Goal: Task Accomplishment & Management: Manage account settings

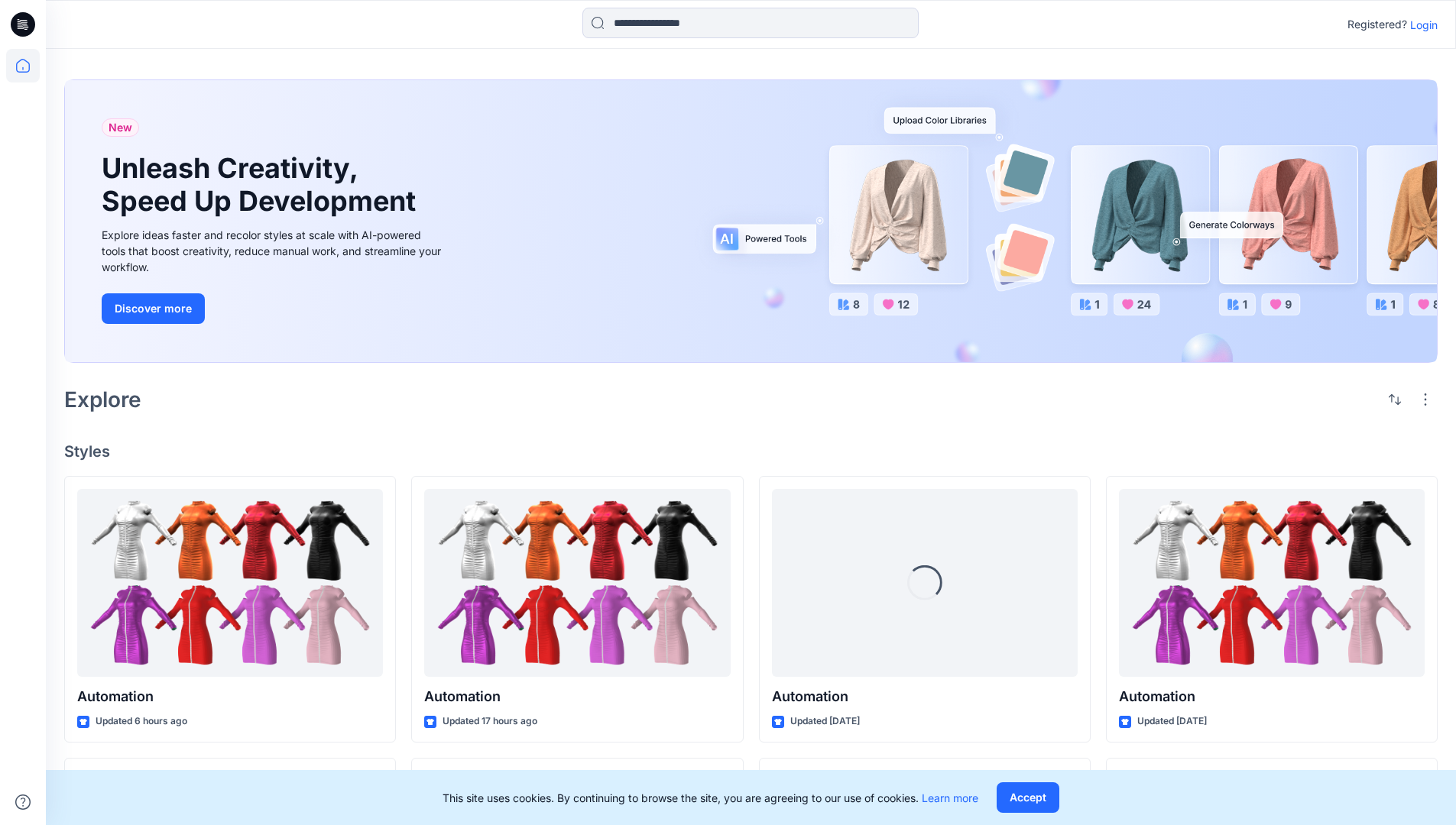
click at [1421, 24] on p "Login" at bounding box center [1424, 25] width 28 height 16
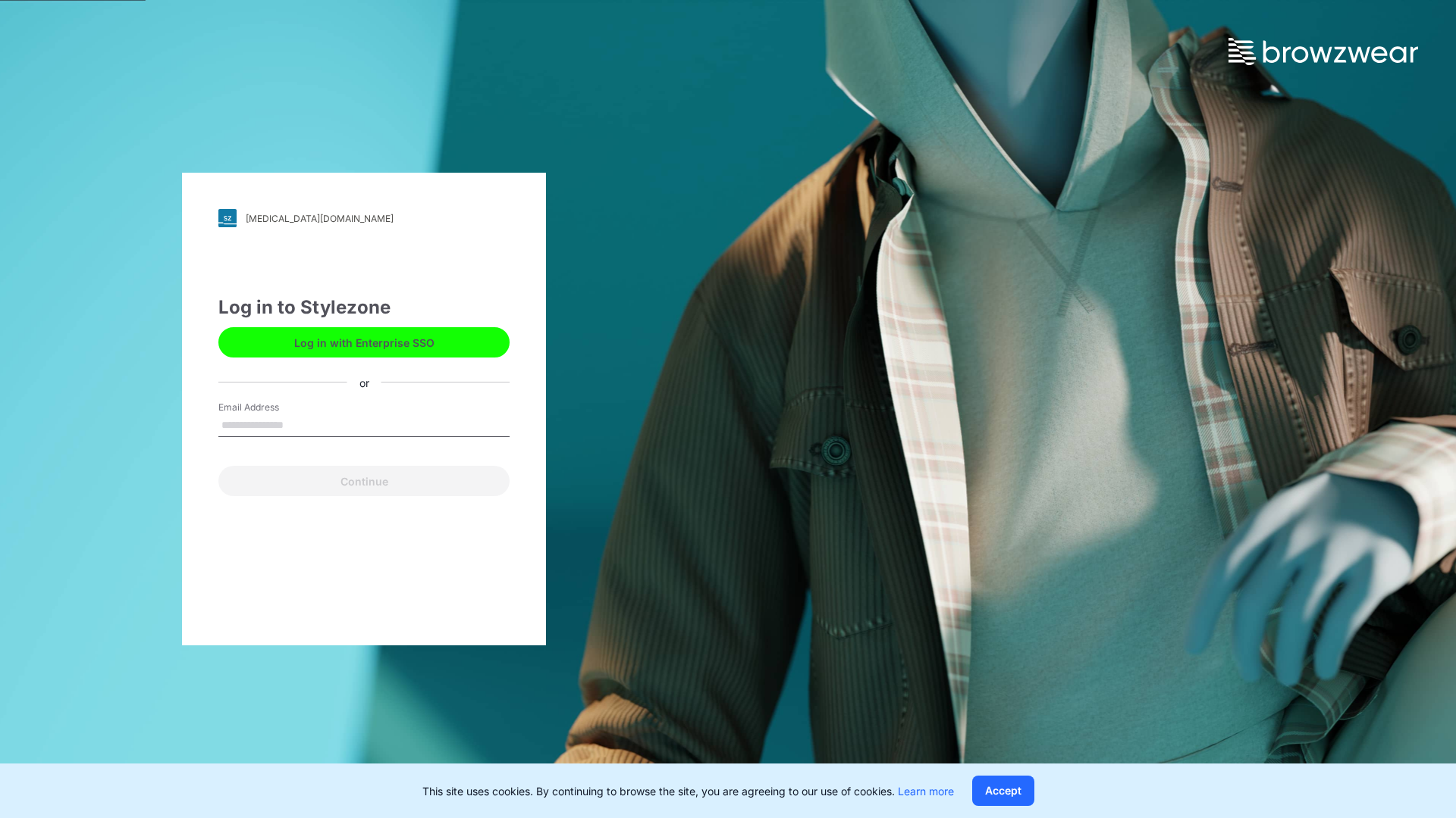
click at [300, 424] on input "Email Address" at bounding box center [364, 426] width 291 height 23
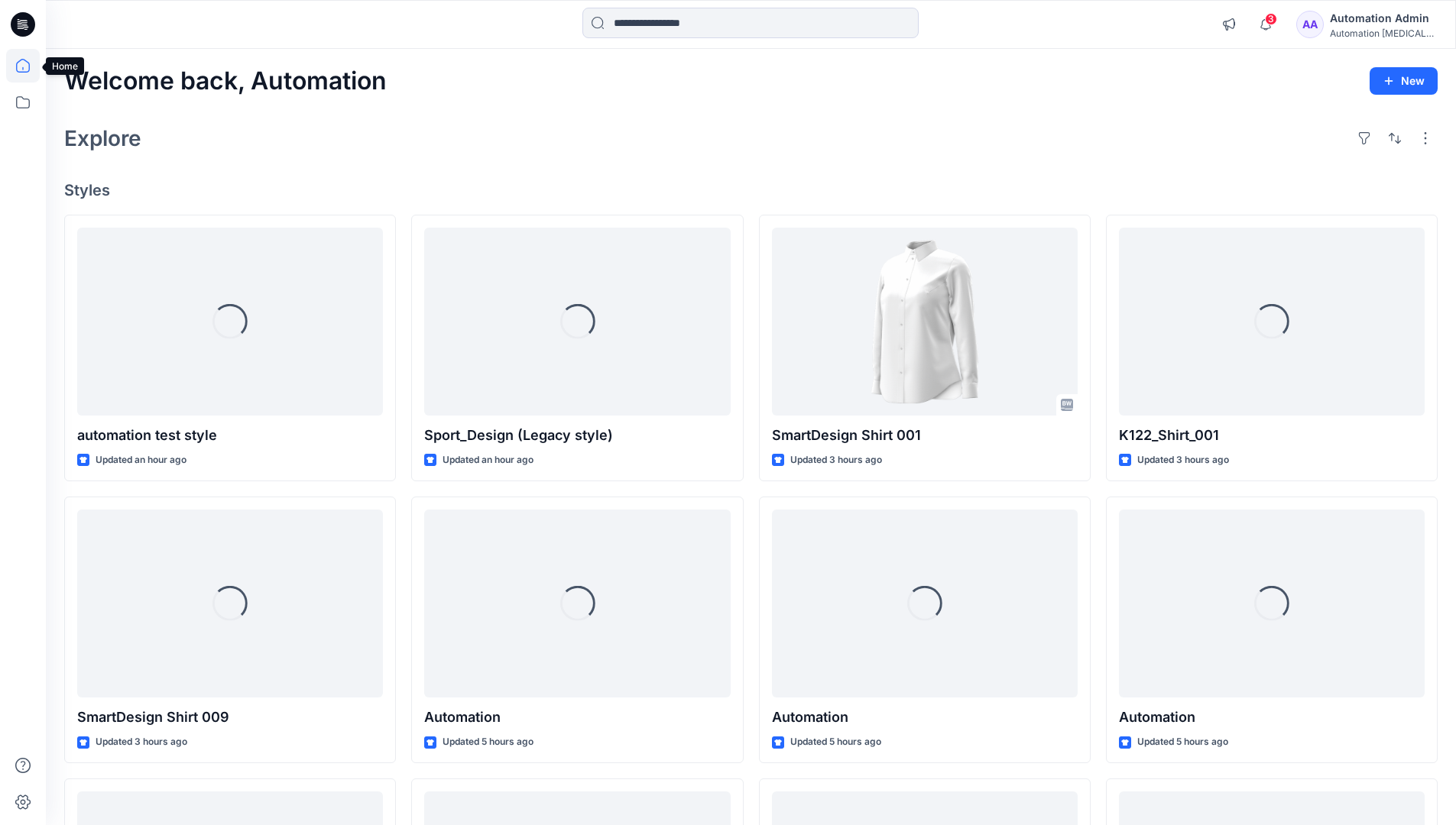
click at [29, 65] on icon at bounding box center [23, 65] width 14 height 14
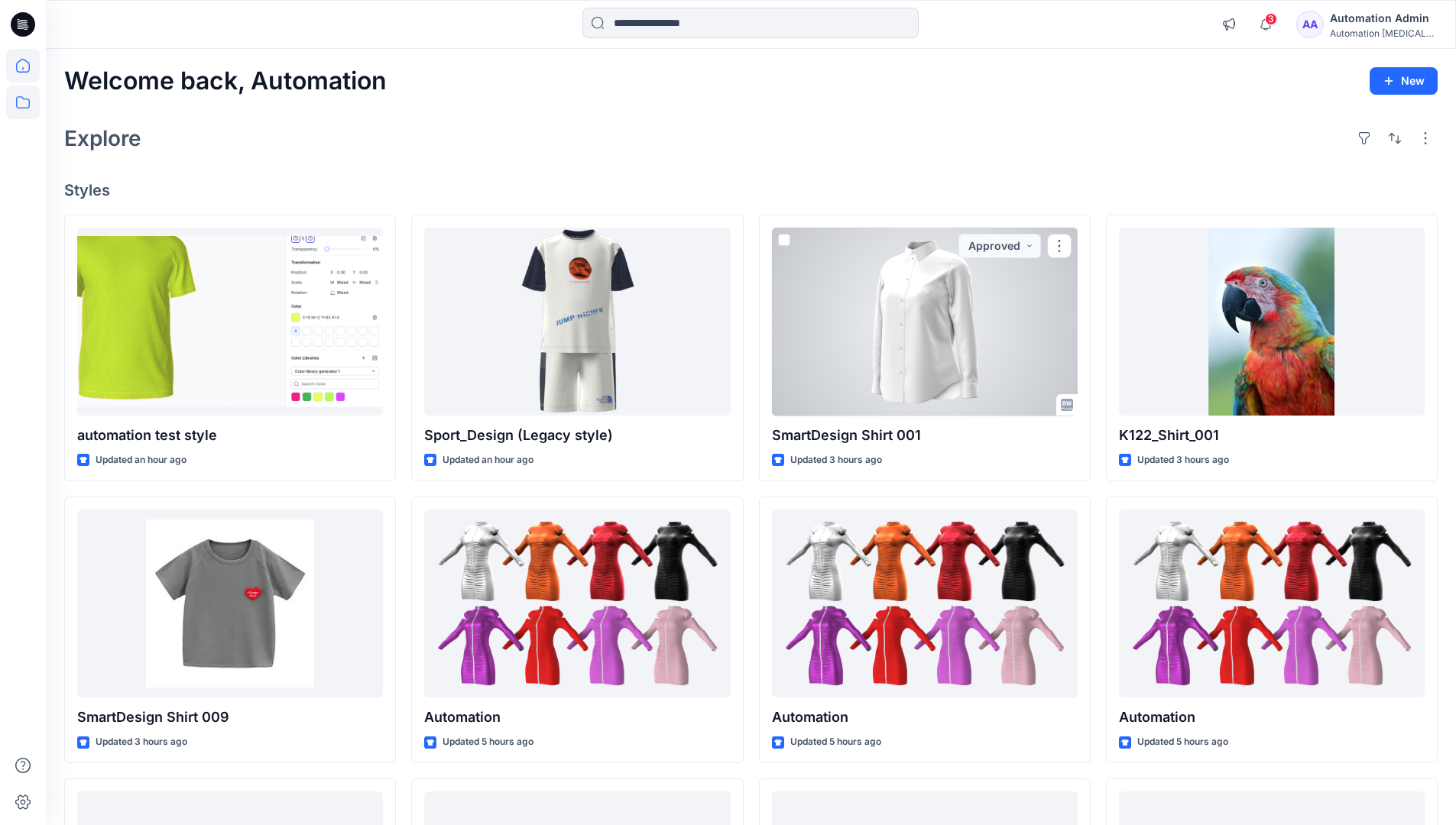
click at [27, 103] on icon at bounding box center [22, 102] width 34 height 34
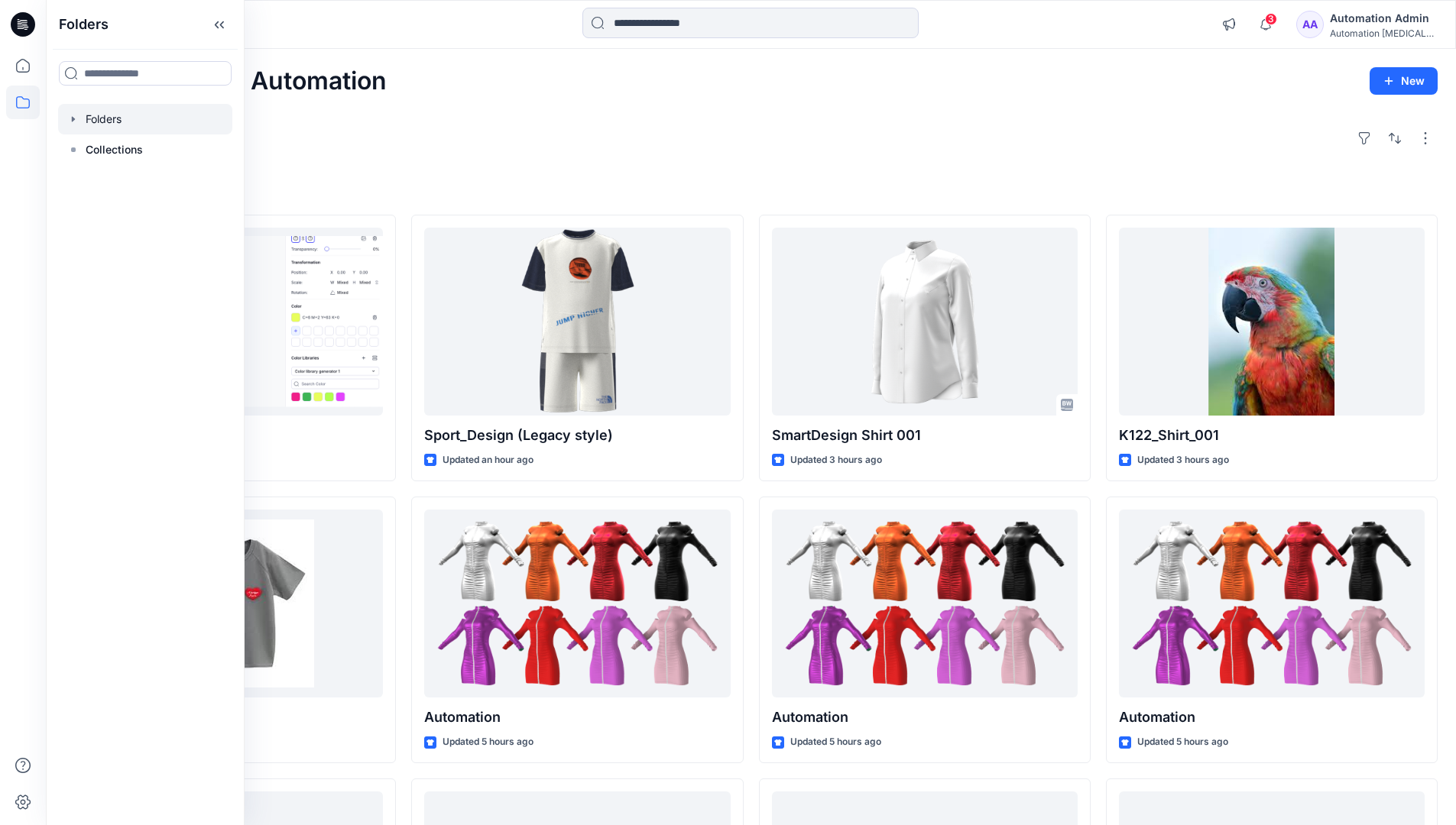
click at [96, 121] on div at bounding box center [145, 120] width 175 height 31
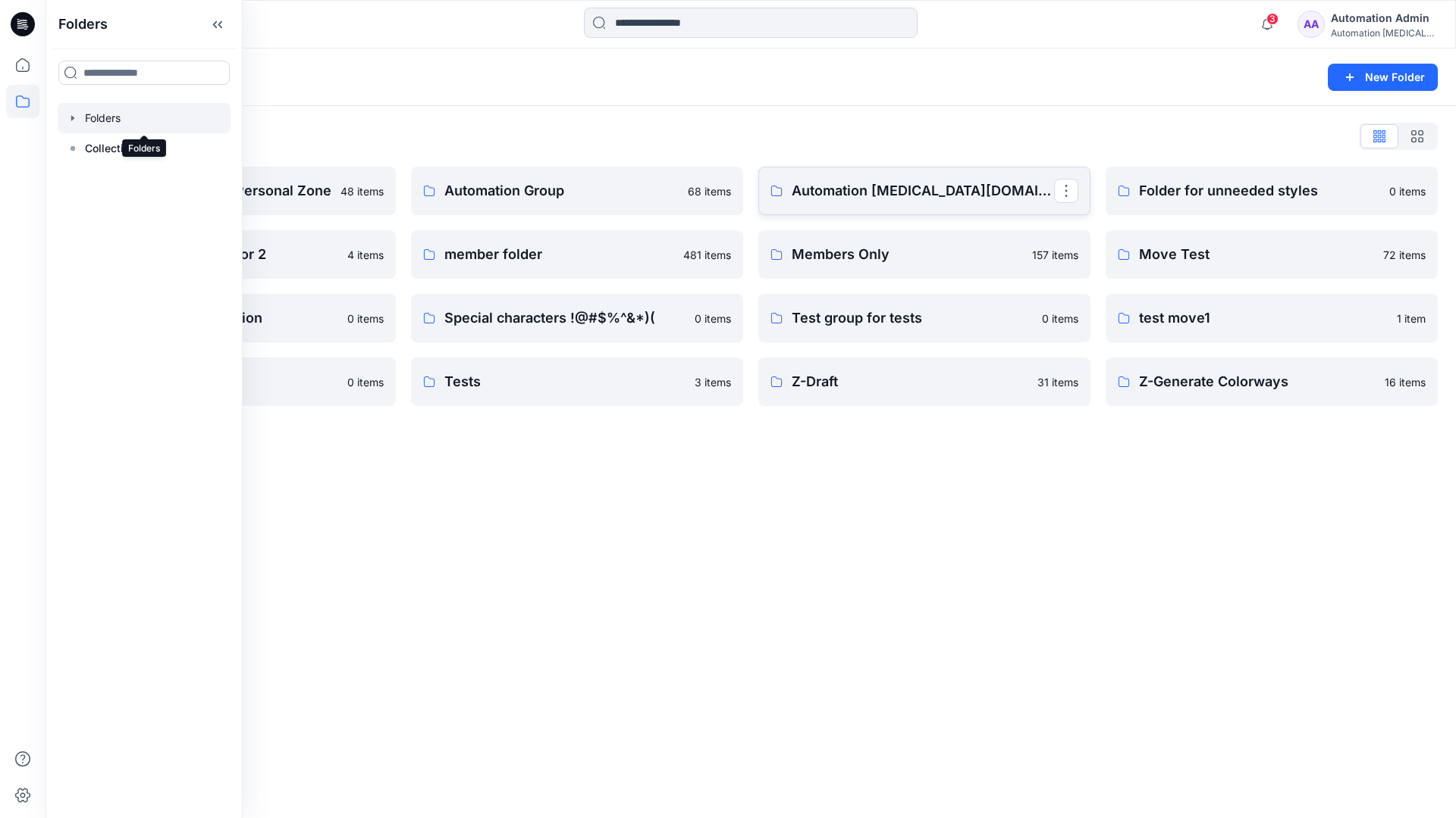
click at [886, 208] on link "Automation testim.io" at bounding box center [923, 190] width 332 height 49
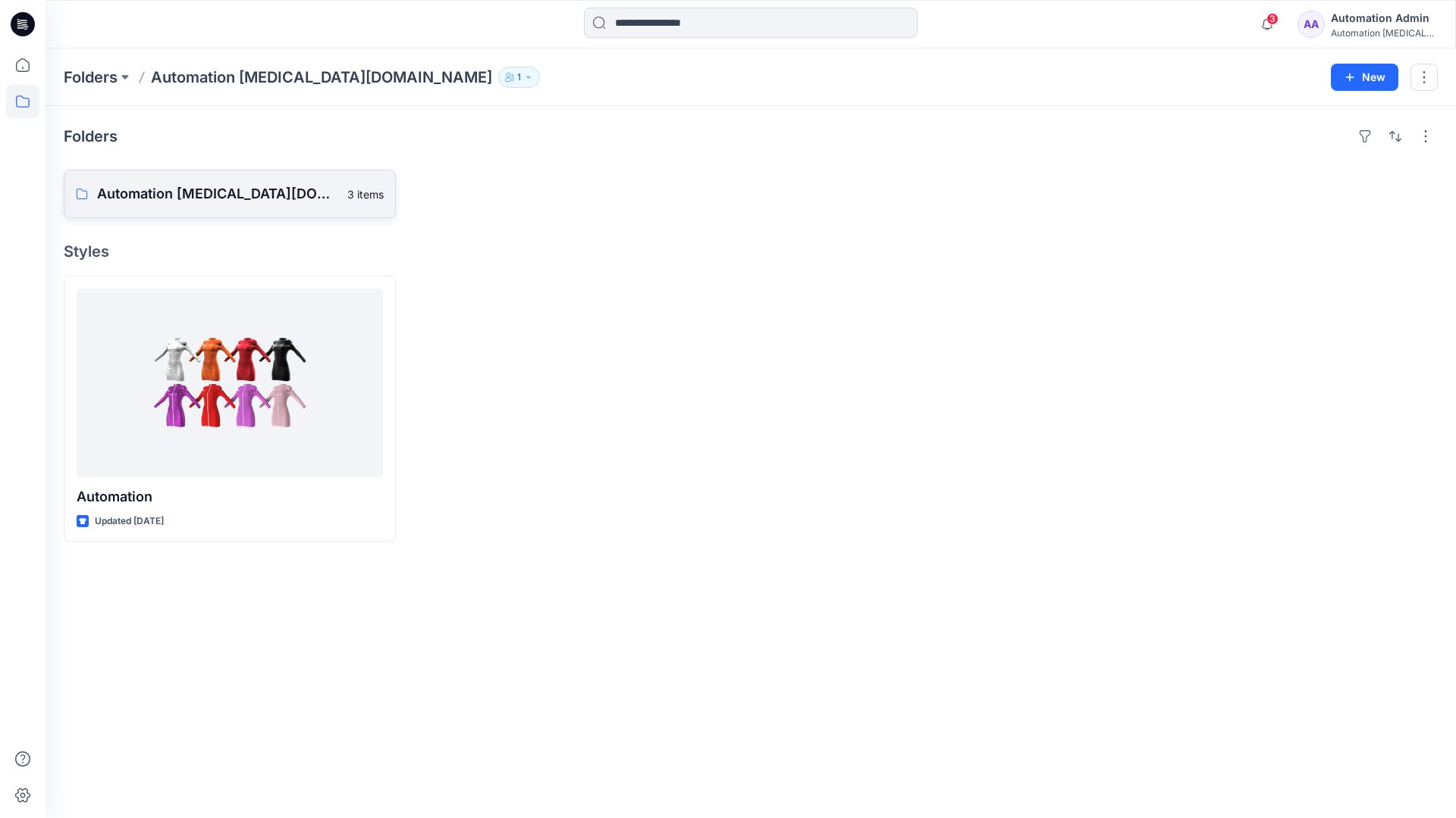
click at [204, 201] on p "Automation testim.io Board" at bounding box center [218, 194] width 241 height 21
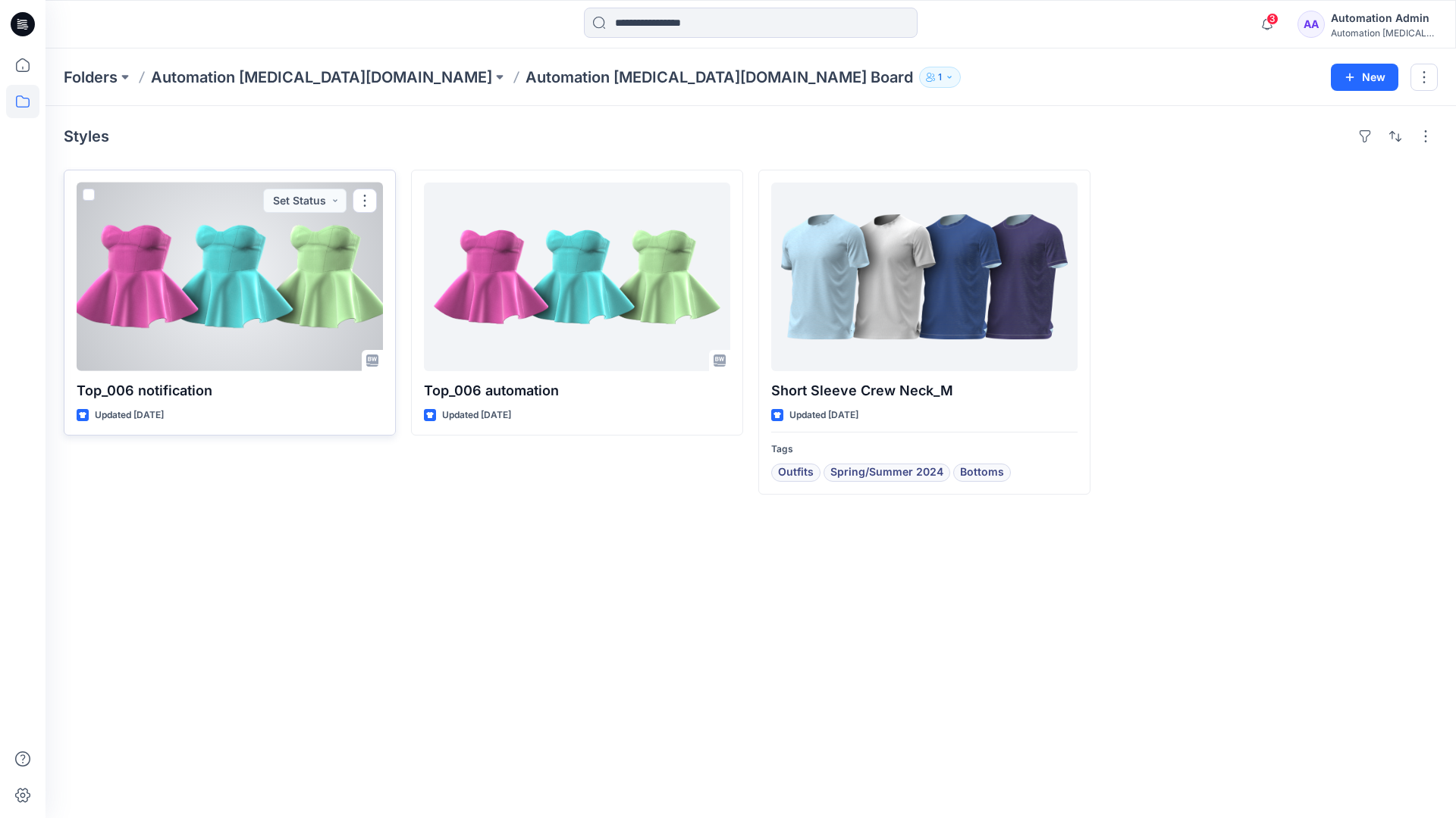
click at [93, 197] on span at bounding box center [89, 194] width 12 height 12
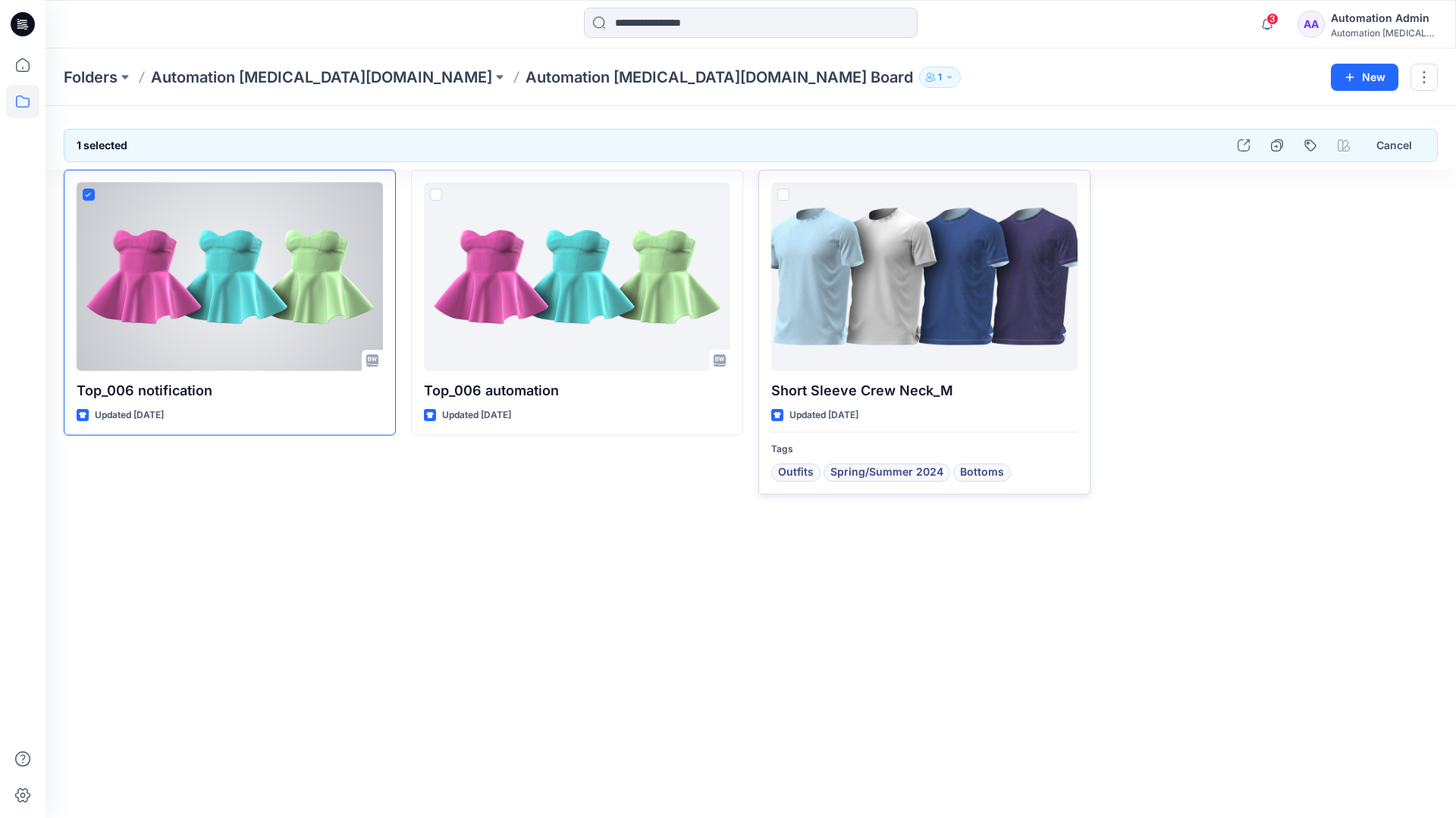
click at [785, 194] on span at bounding box center [783, 194] width 12 height 12
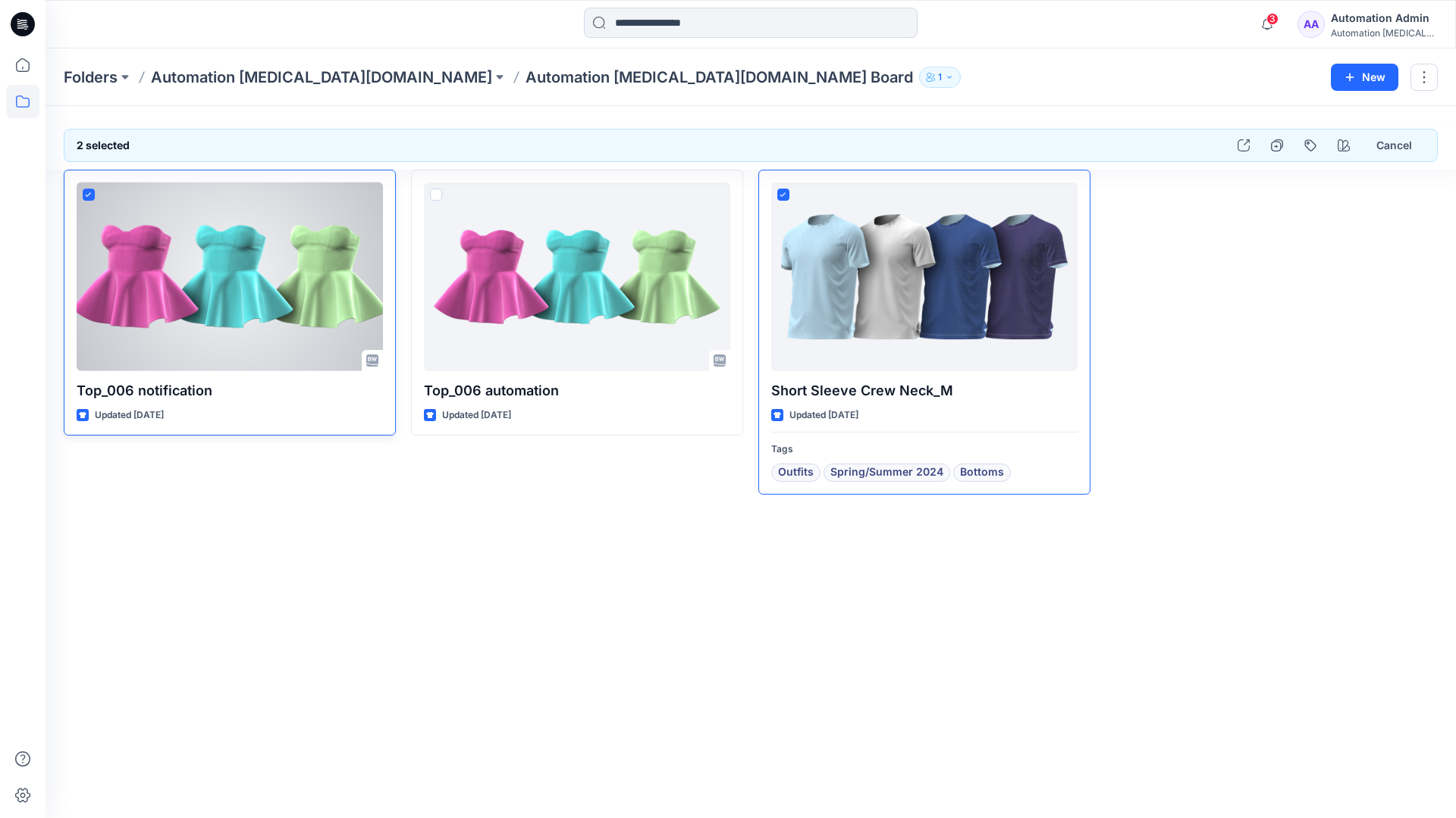
click at [91, 195] on icon at bounding box center [88, 195] width 7 height 5
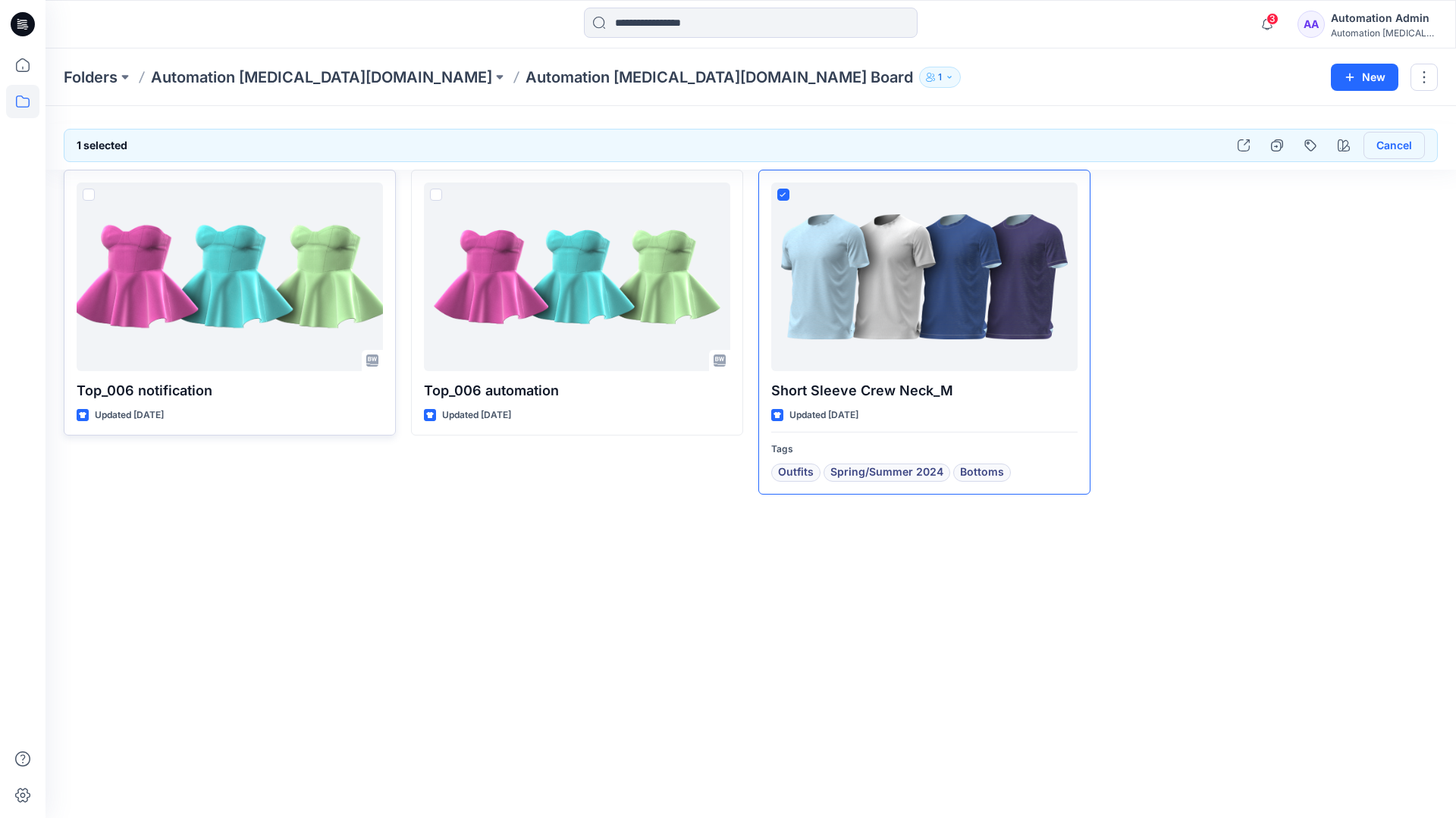
click at [1388, 147] on button "Cancel" at bounding box center [1394, 146] width 61 height 27
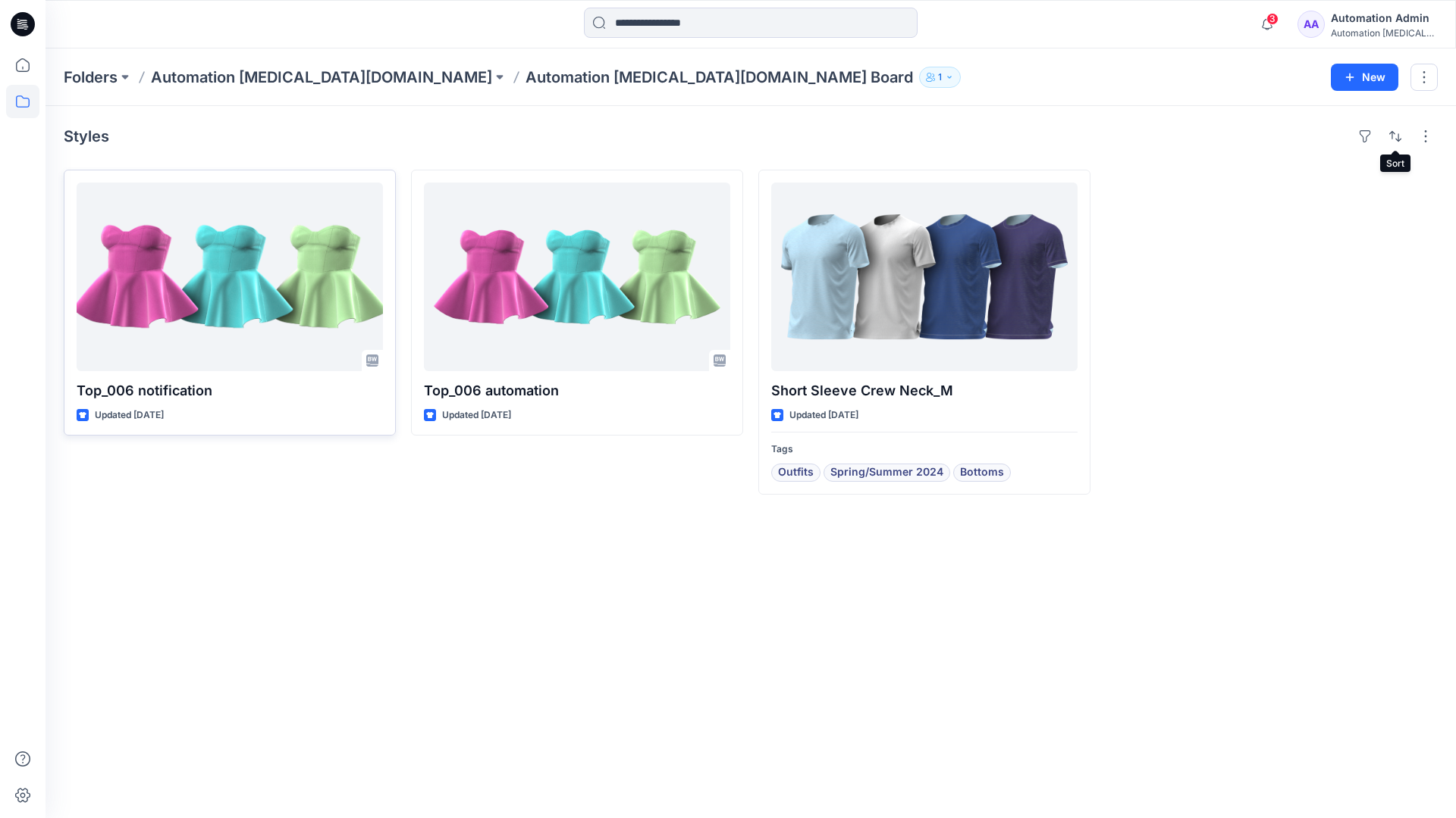
click at [1371, 28] on div "Automation [MEDICAL_DATA]..." at bounding box center [1383, 32] width 106 height 11
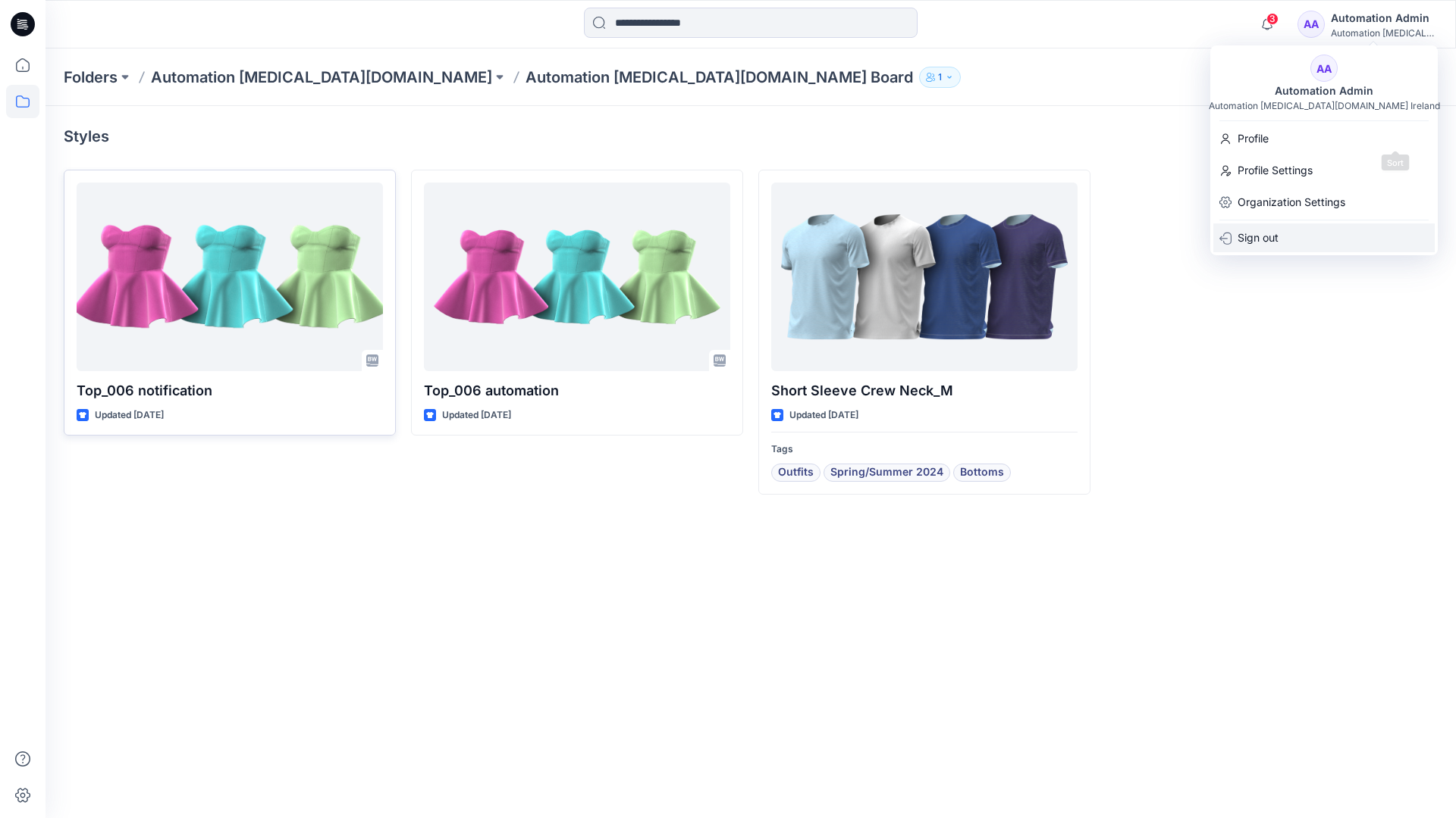
click at [1269, 236] on p "Sign out" at bounding box center [1258, 238] width 41 height 29
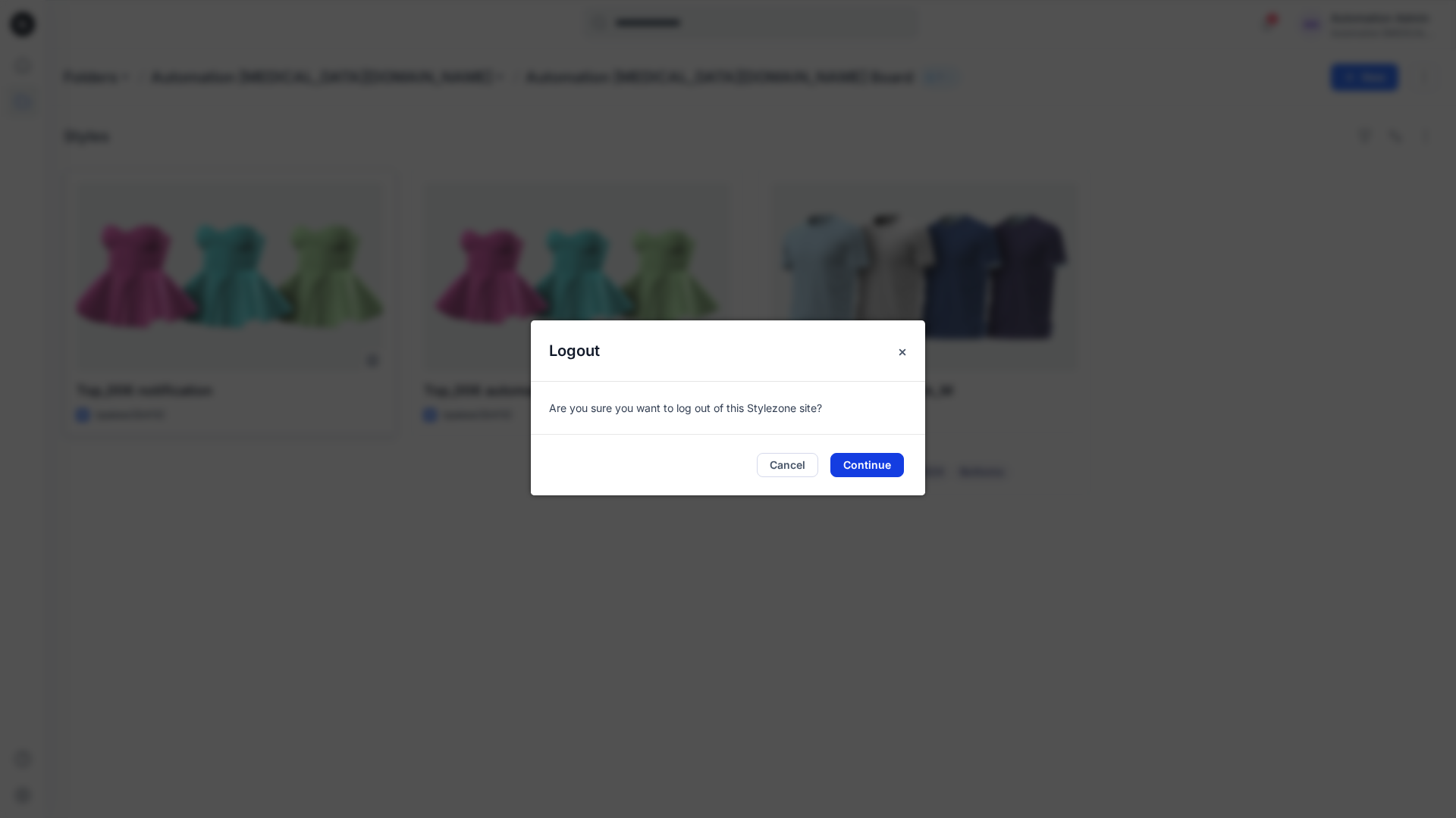
click at [888, 460] on button "Continue" at bounding box center [867, 465] width 73 height 24
